Goal: Task Accomplishment & Management: Manage account settings

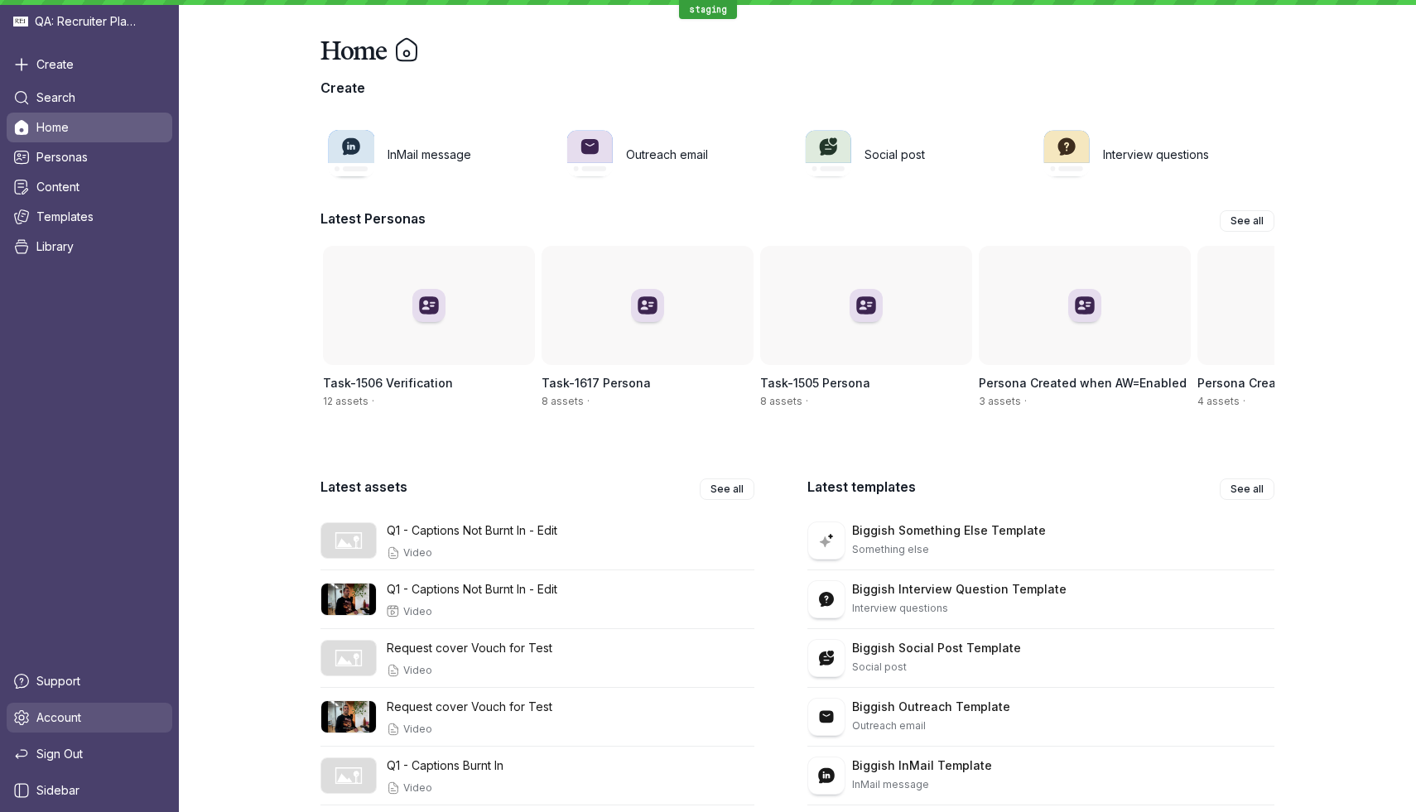
click at [70, 717] on span "Account" at bounding box center [58, 718] width 45 height 17
